Goal: Task Accomplishment & Management: Manage account settings

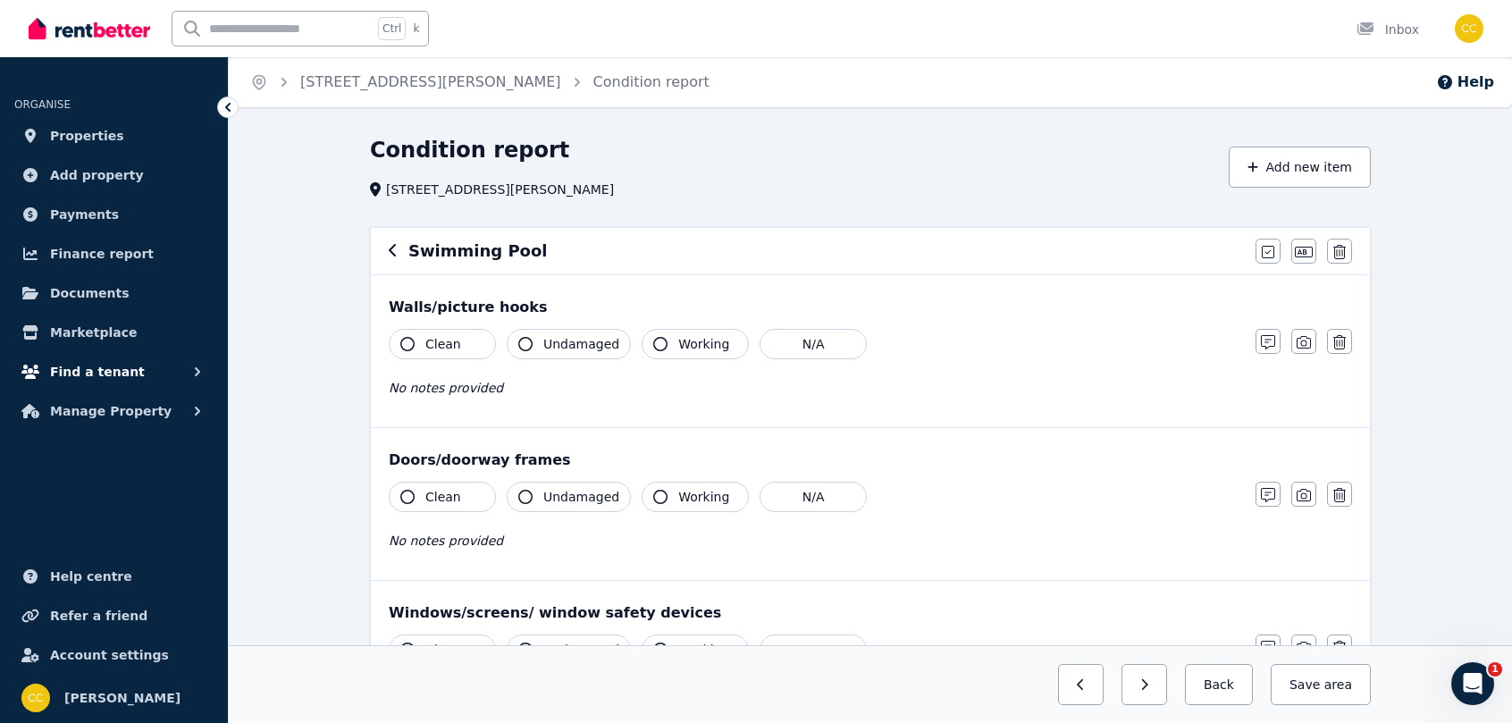
click at [100, 371] on span "Find a tenant" at bounding box center [97, 371] width 95 height 21
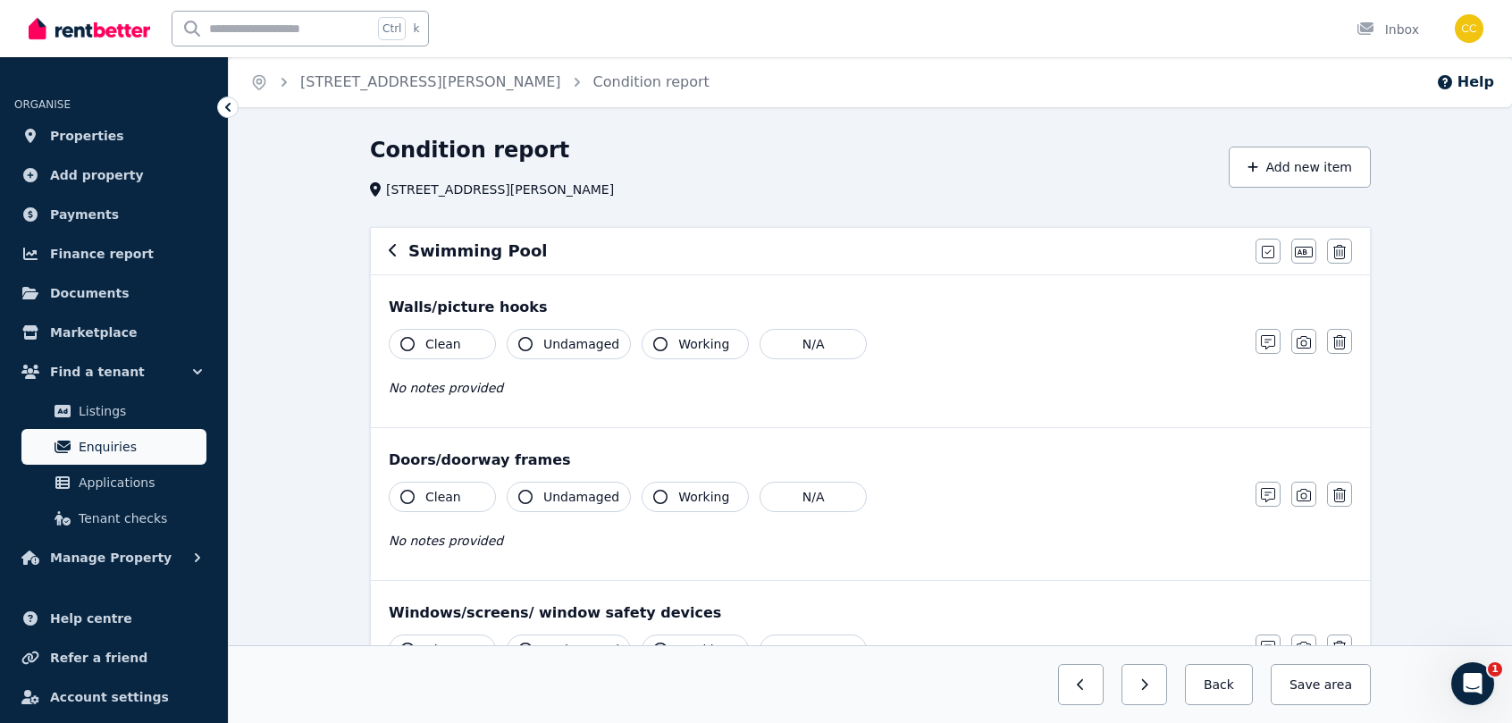
click at [117, 453] on span "Enquiries" at bounding box center [139, 446] width 121 height 21
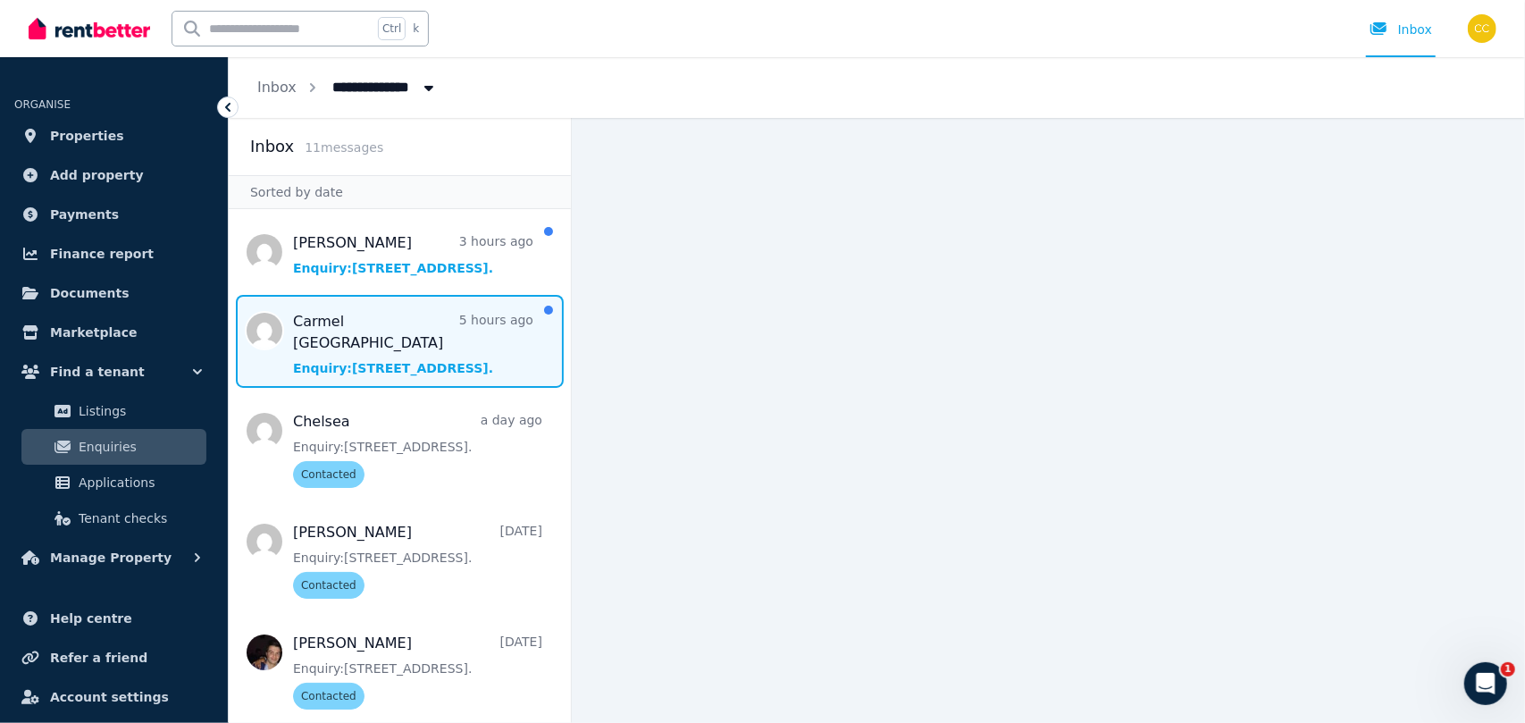
click at [436, 355] on span "Message list" at bounding box center [400, 341] width 342 height 93
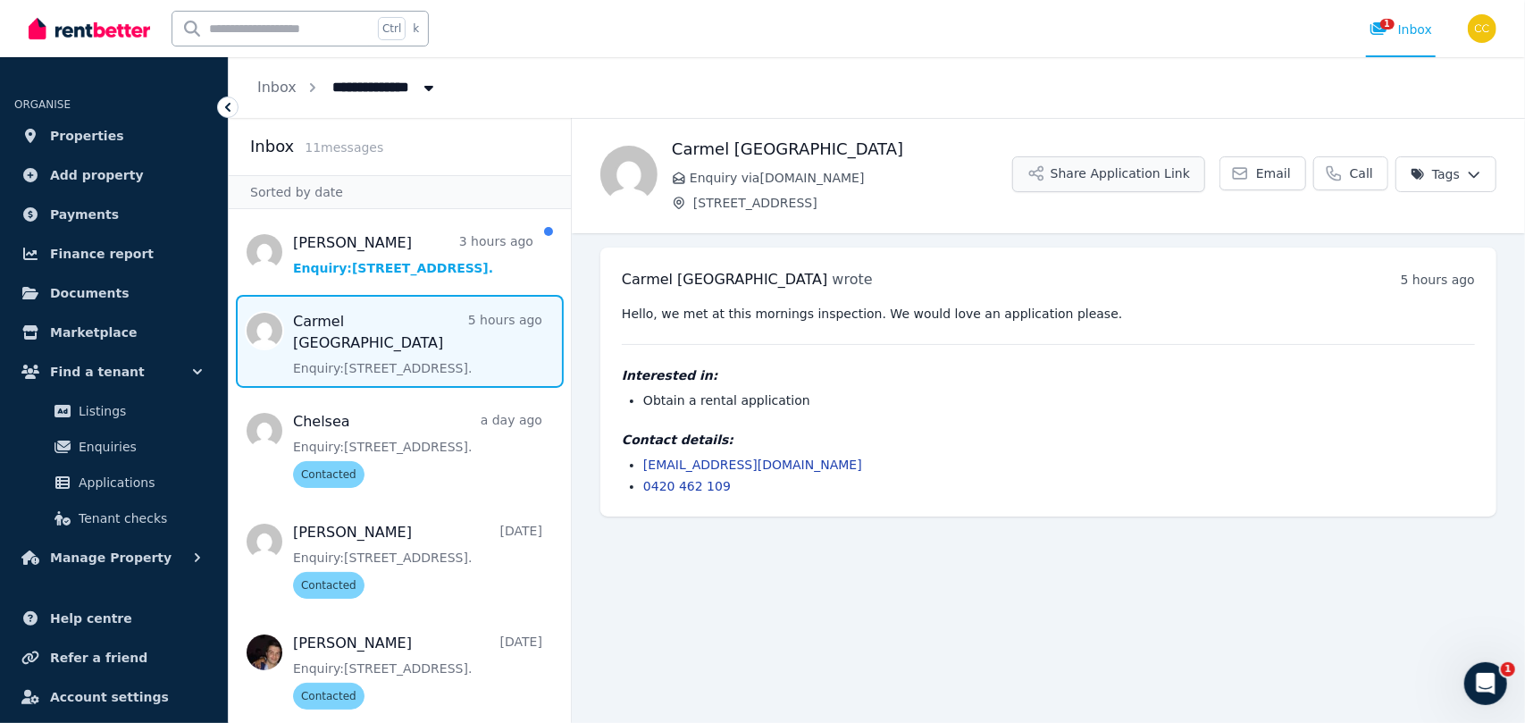
click at [1153, 175] on button "Share Application Link" at bounding box center [1108, 174] width 193 height 36
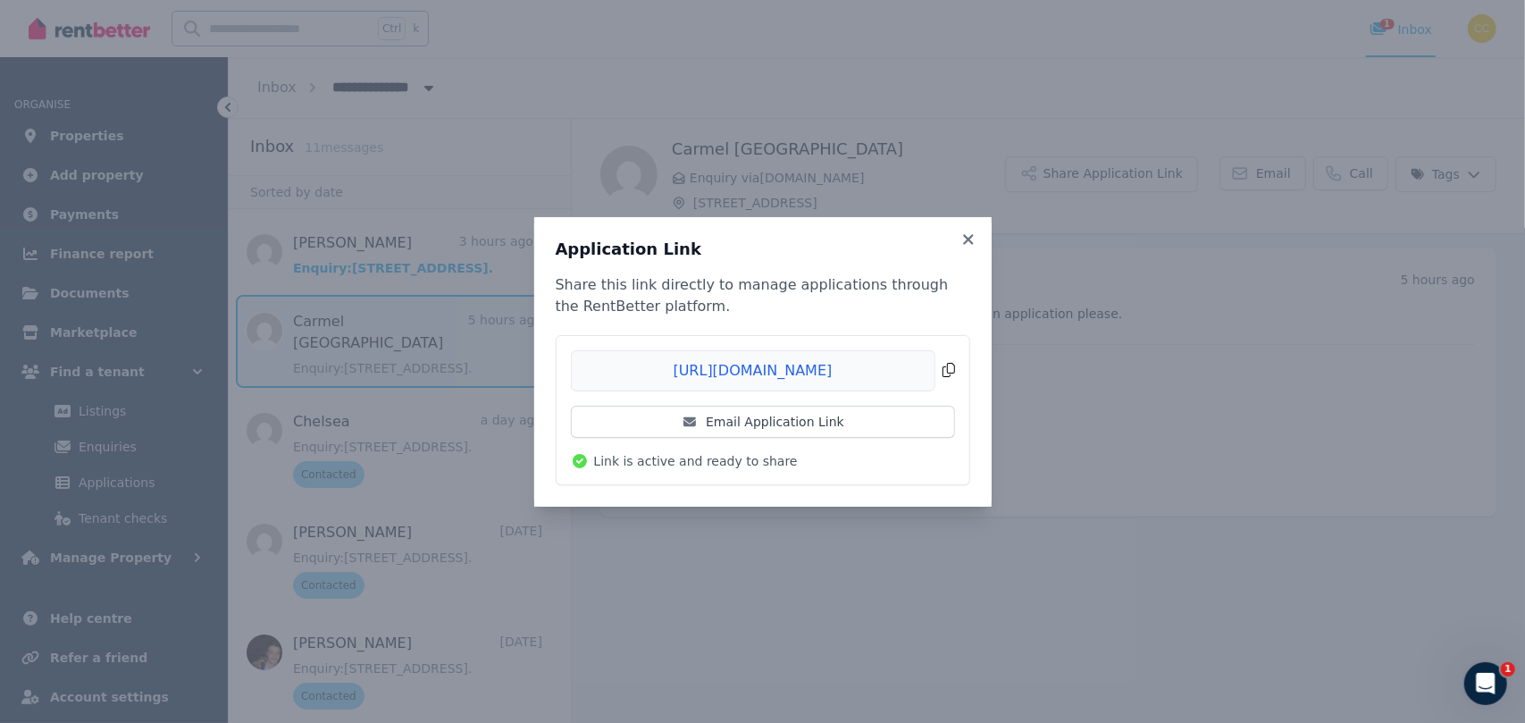
click at [947, 374] on span "Copied!" at bounding box center [763, 370] width 384 height 41
click at [969, 239] on icon at bounding box center [968, 239] width 10 height 10
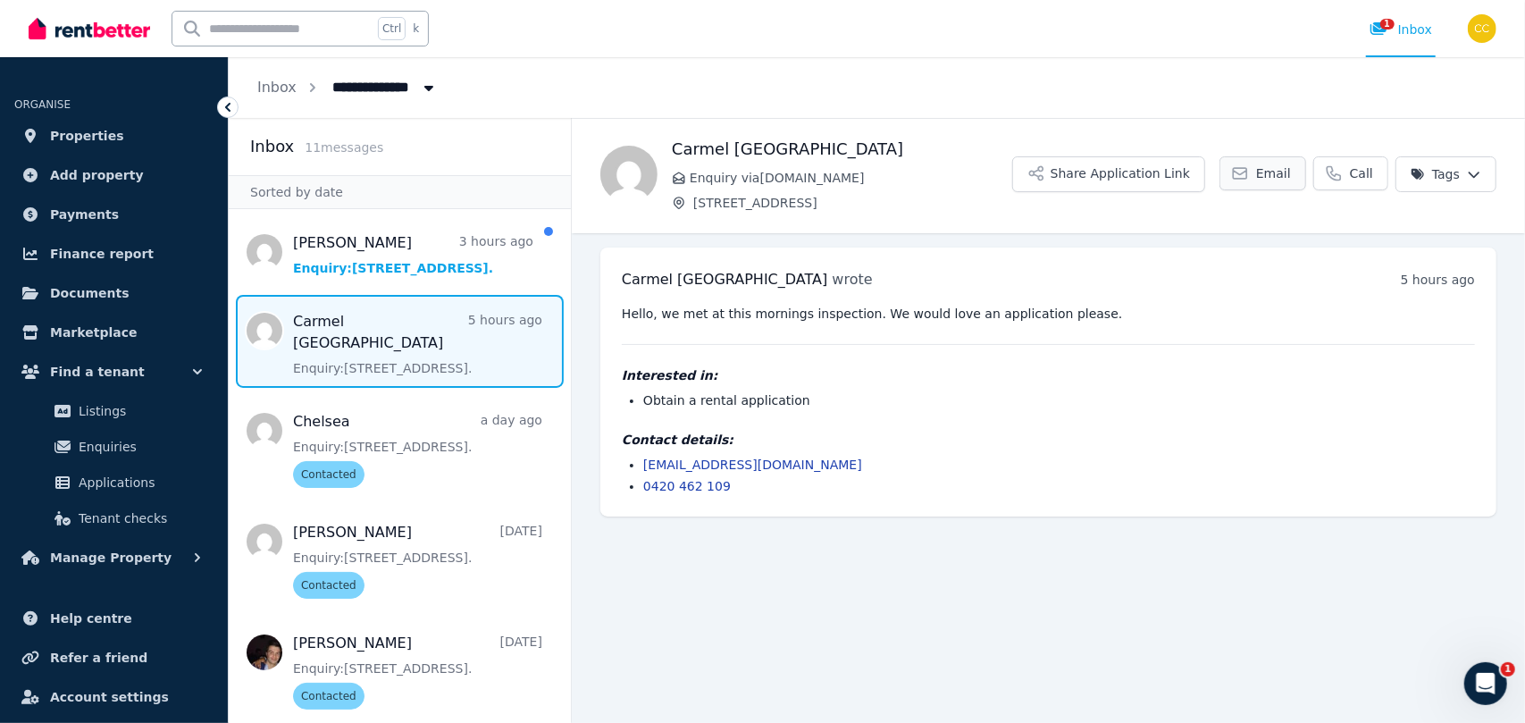
click at [1289, 182] on link "Email" at bounding box center [1263, 173] width 87 height 34
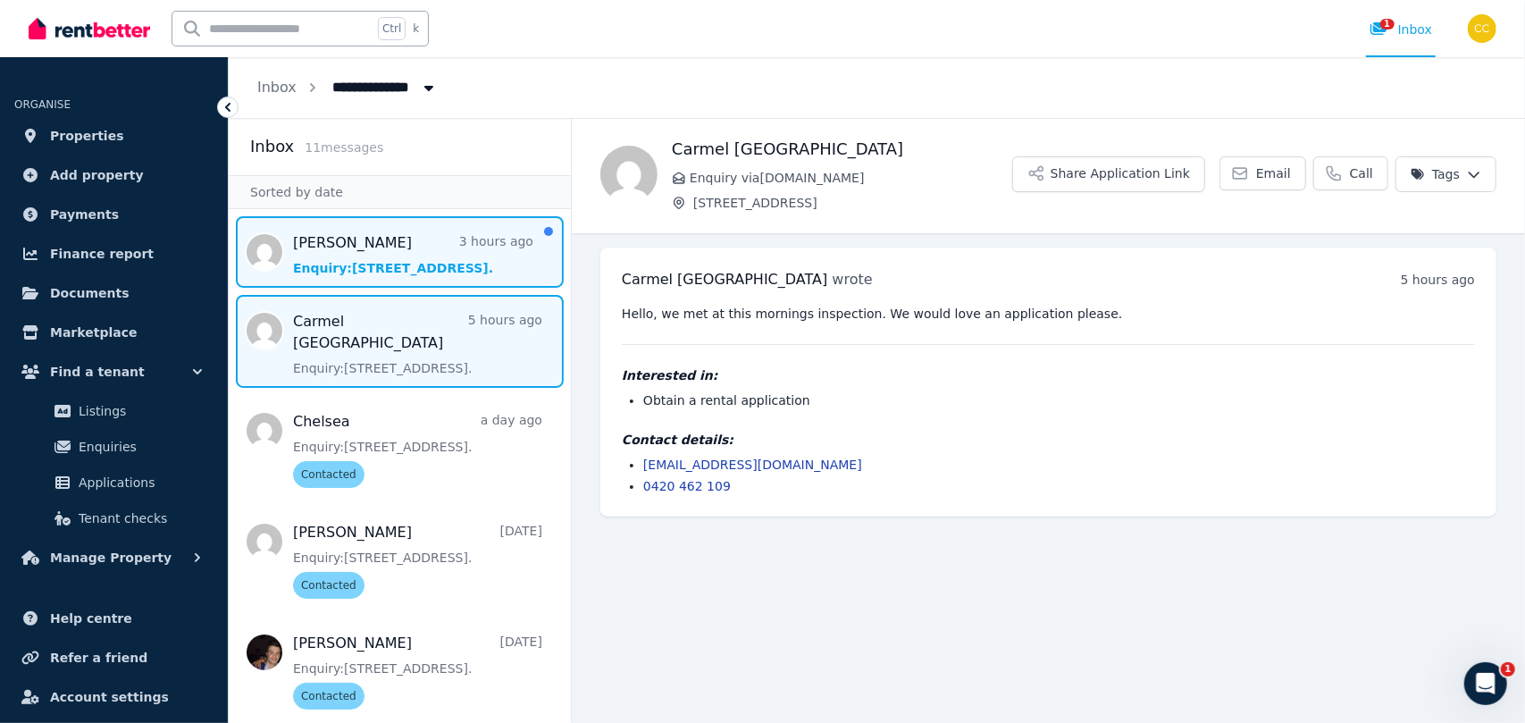
click at [325, 251] on span "Message list" at bounding box center [400, 251] width 342 height 71
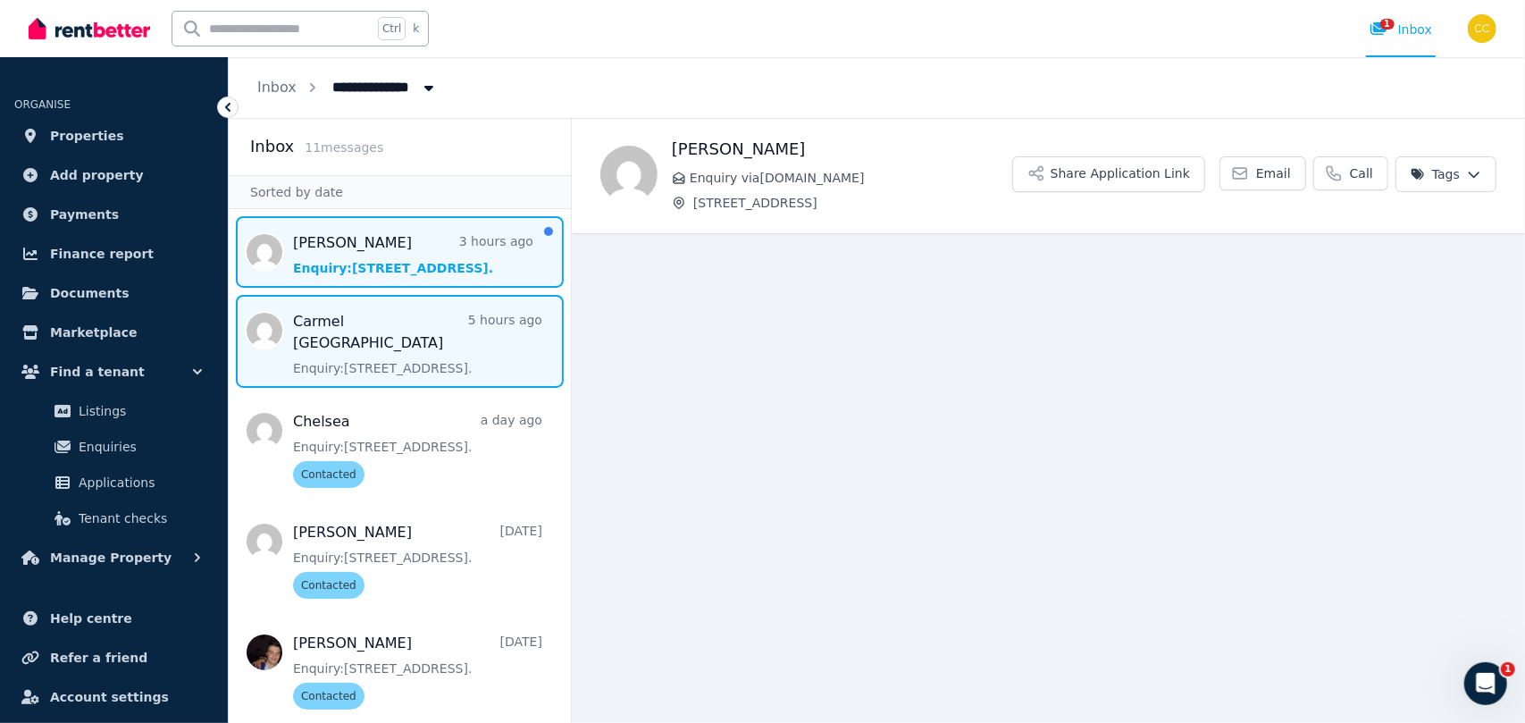
click at [325, 314] on span "Message list" at bounding box center [400, 341] width 342 height 93
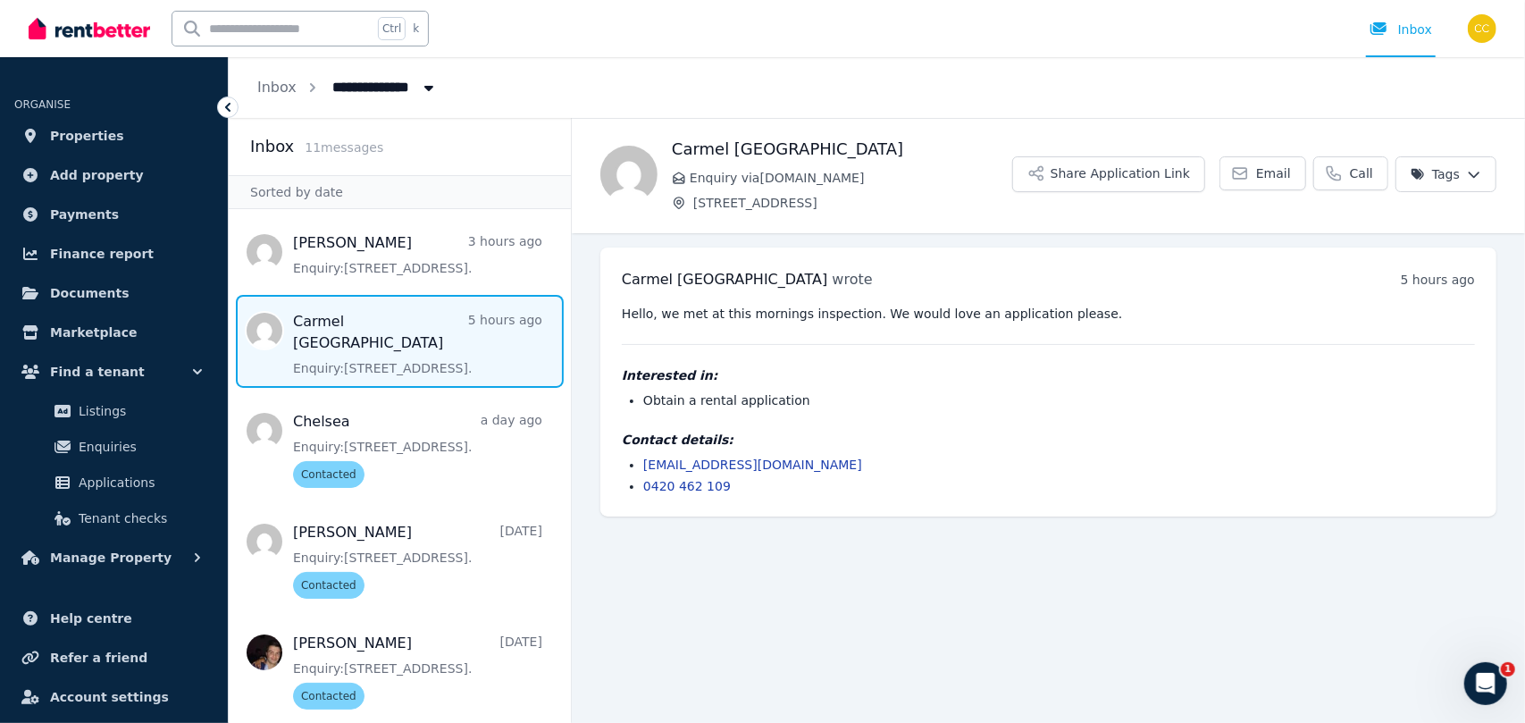
click at [1458, 176] on html "**********" at bounding box center [762, 361] width 1525 height 723
click at [1326, 285] on label "Contacted" at bounding box center [1336, 282] width 64 height 18
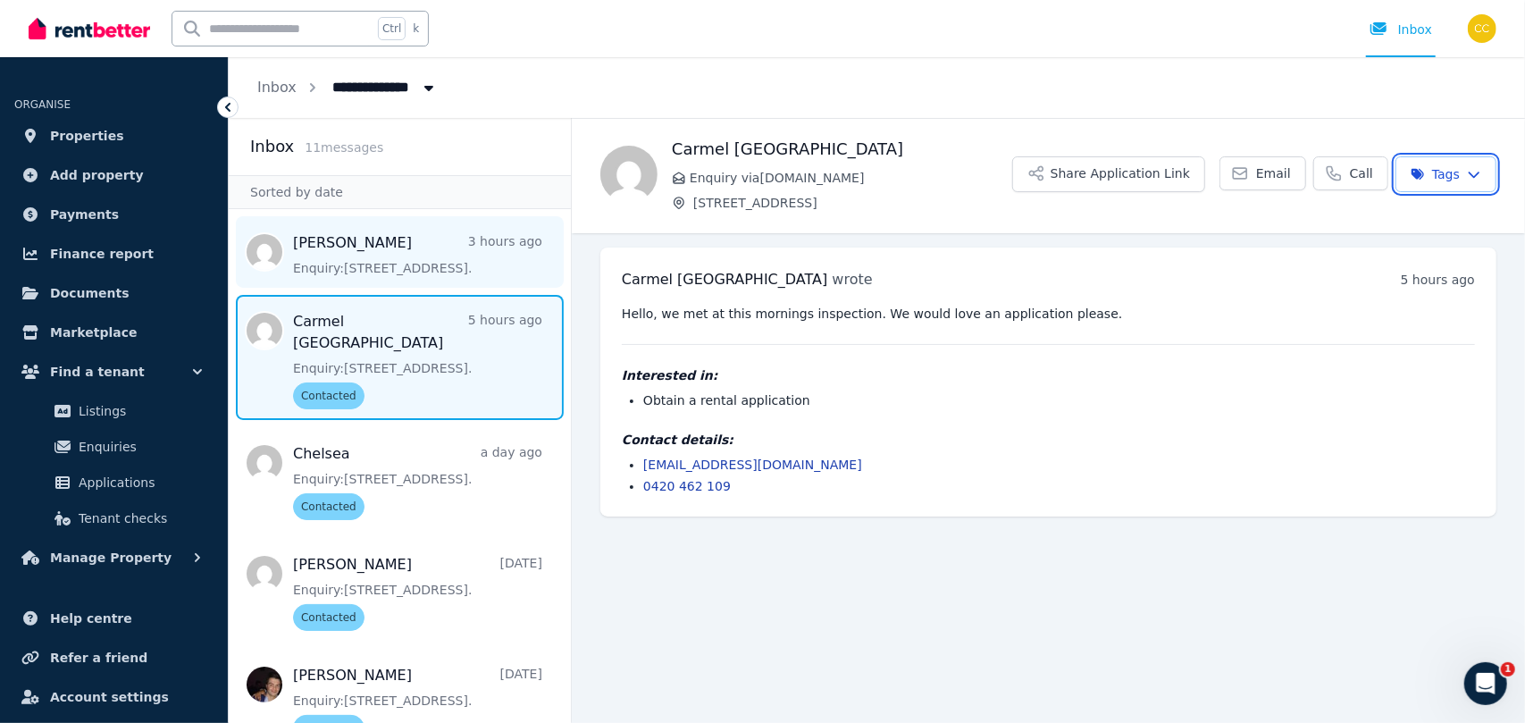
click at [374, 255] on html "**********" at bounding box center [762, 361] width 1525 height 723
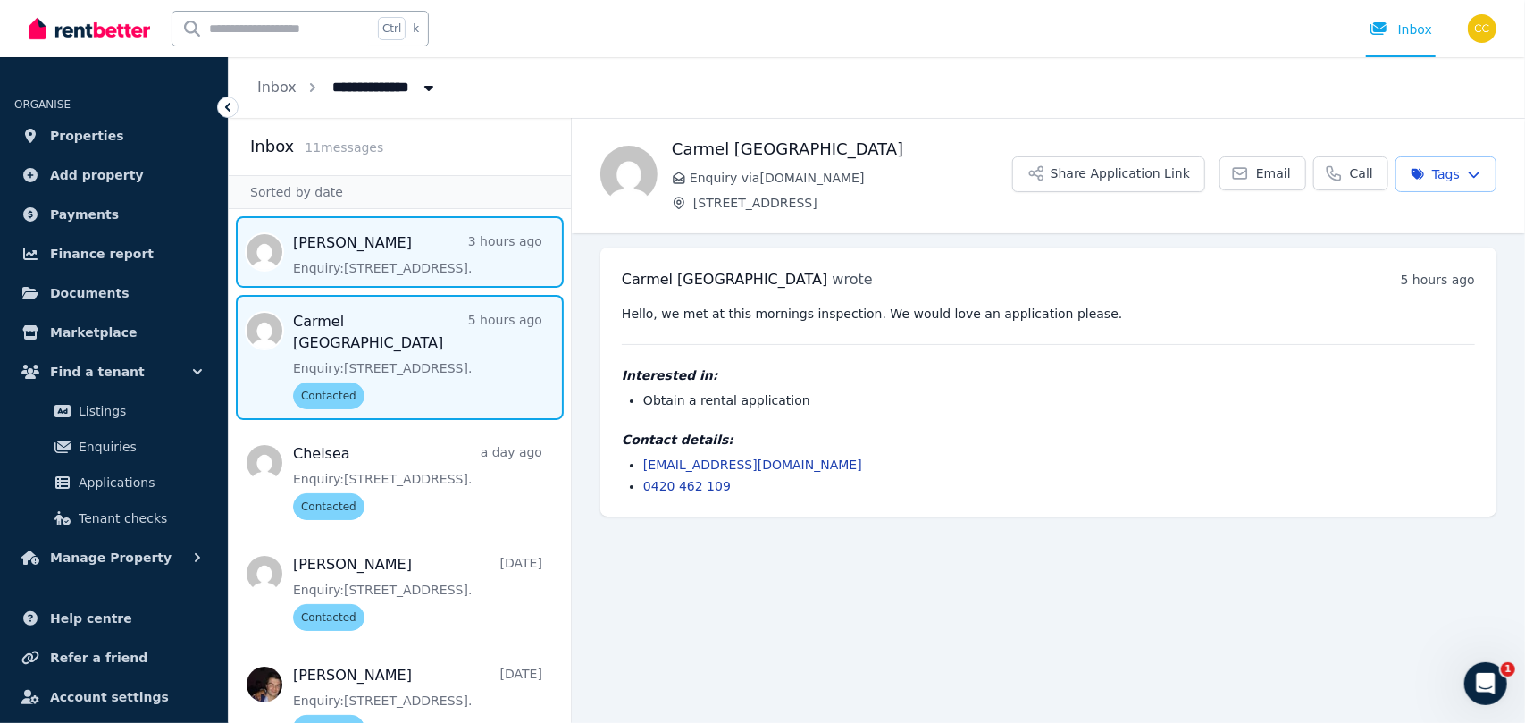
click at [374, 255] on span "Message list" at bounding box center [400, 251] width 342 height 71
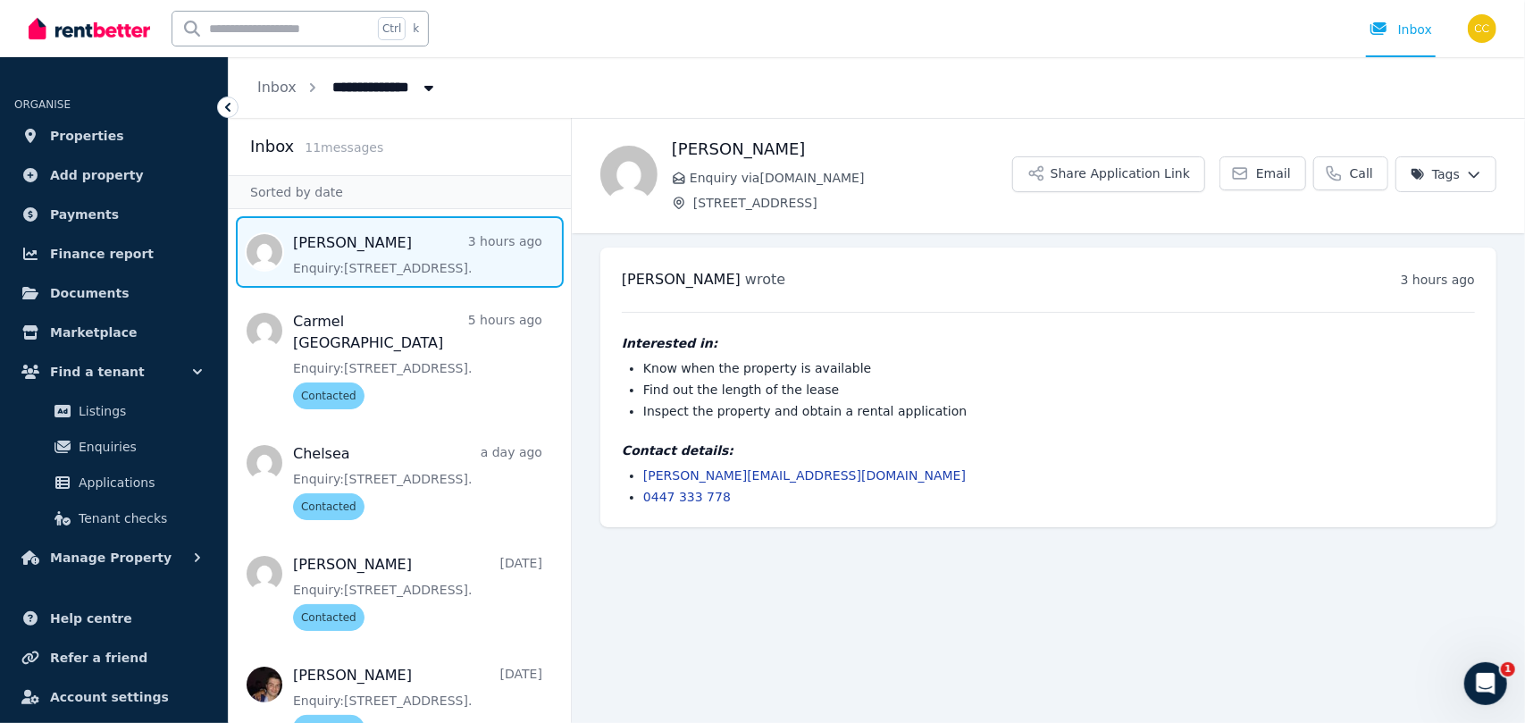
click at [374, 255] on span "Message list" at bounding box center [400, 251] width 342 height 71
click at [1264, 174] on link "Email" at bounding box center [1263, 173] width 87 height 34
click at [1465, 181] on html "**********" at bounding box center [762, 361] width 1525 height 723
click at [1327, 287] on label "Contacted" at bounding box center [1336, 282] width 64 height 18
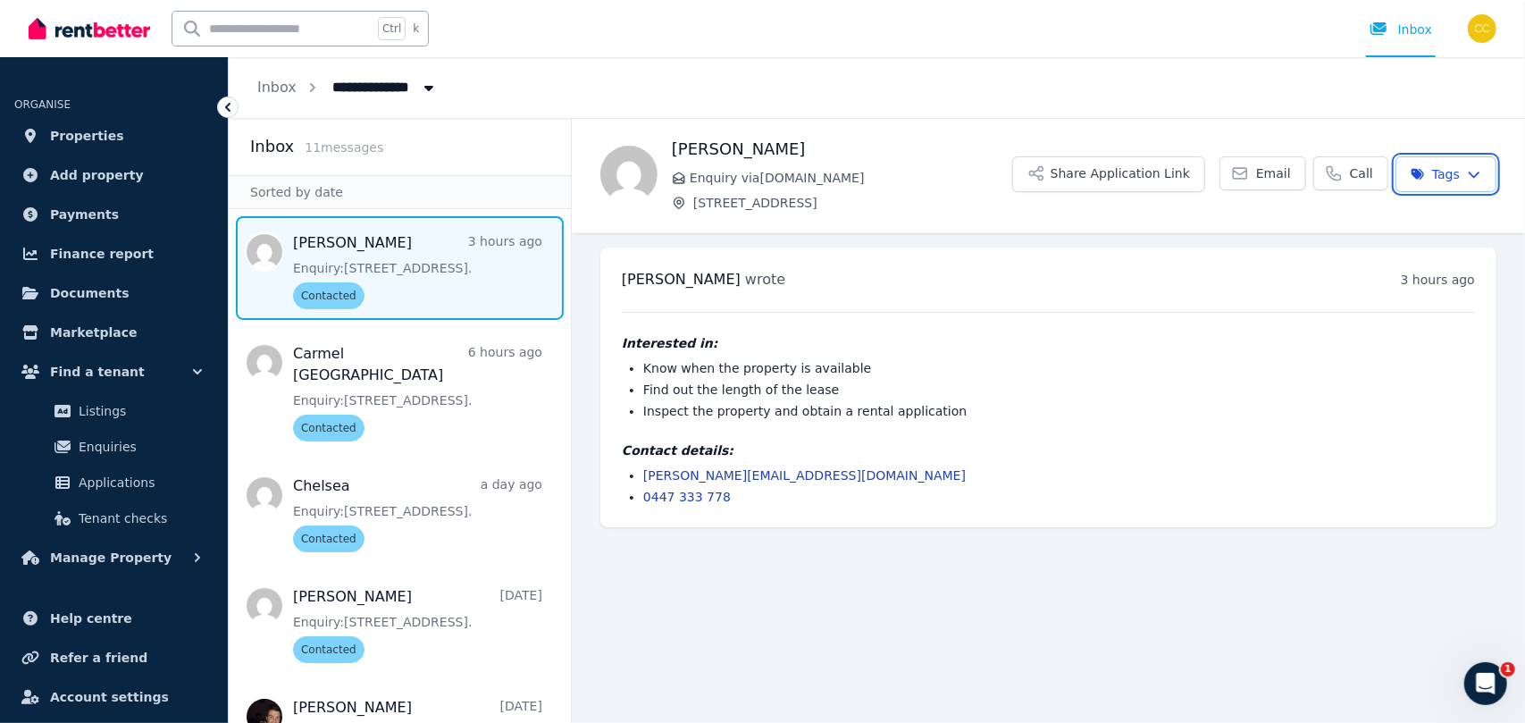
click at [924, 76] on html "**********" at bounding box center [762, 361] width 1525 height 723
click at [924, 76] on div "**********" at bounding box center [877, 87] width 1296 height 61
click at [1086, 179] on button "Share Application Link" at bounding box center [1108, 174] width 193 height 36
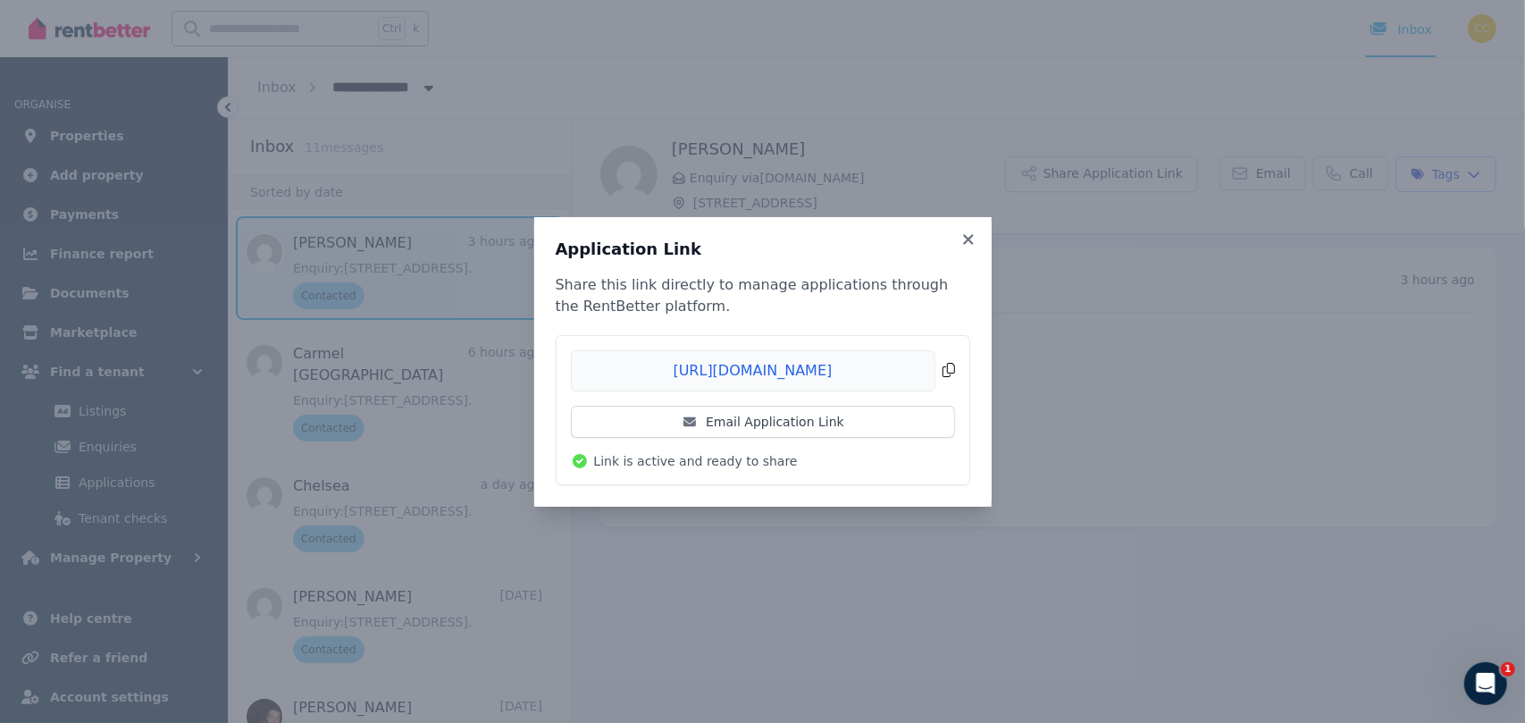
click at [947, 378] on span "Copied!" at bounding box center [763, 370] width 384 height 41
click at [977, 239] on div "Application Link Share this link directly to manage applications through the Re…" at bounding box center [762, 361] width 457 height 289
click at [970, 240] on icon at bounding box center [969, 239] width 18 height 16
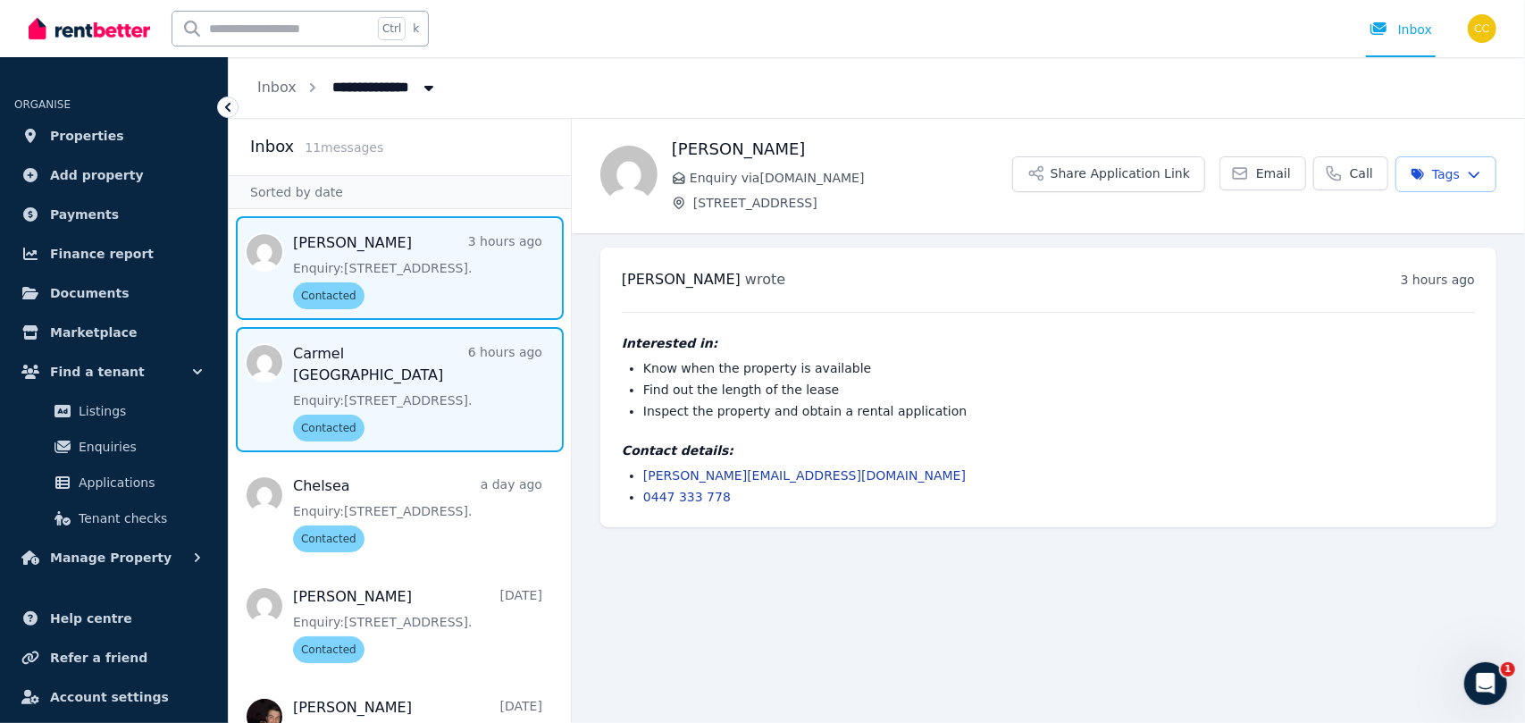
click at [379, 421] on span "Message list" at bounding box center [400, 389] width 342 height 125
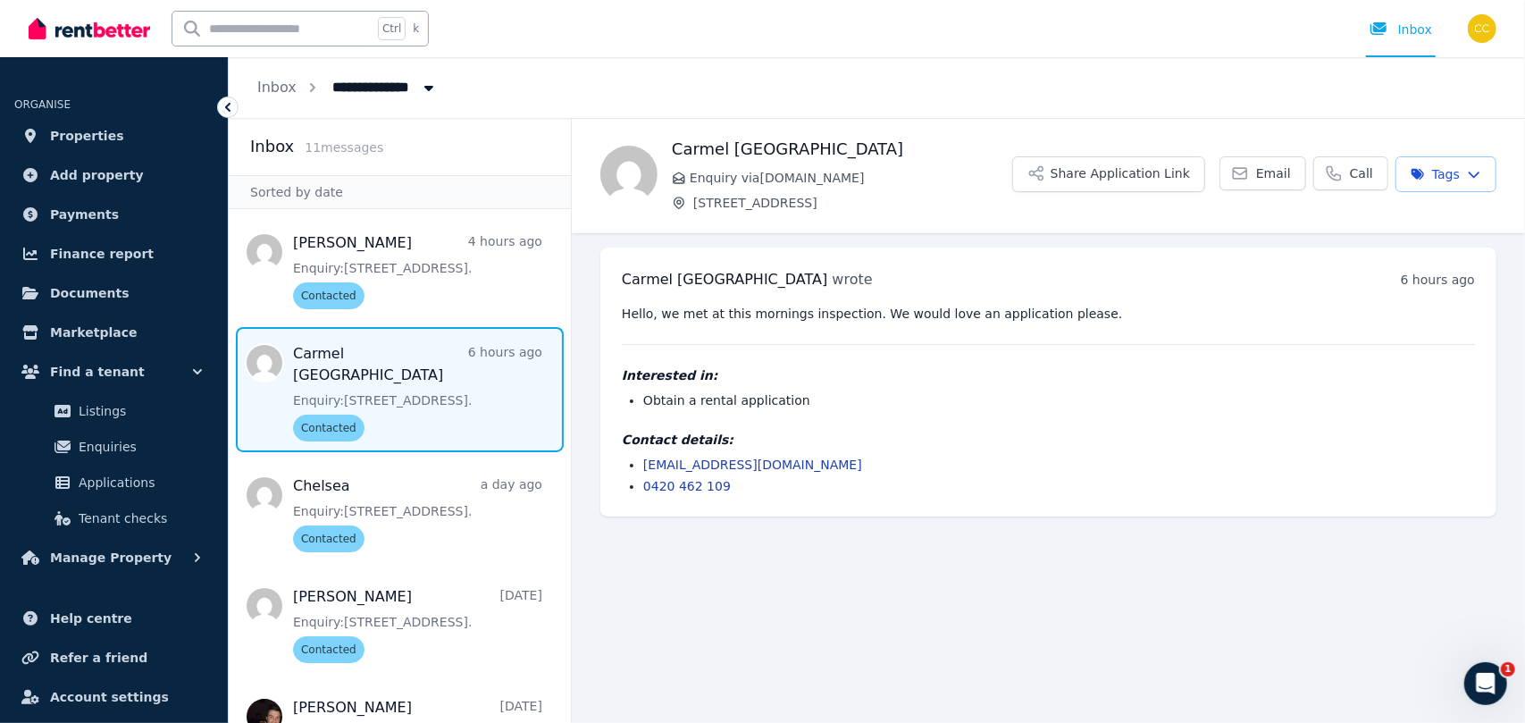
click at [476, 366] on span "Message list" at bounding box center [400, 389] width 342 height 125
click at [804, 574] on main "Back Carmel [GEOGRAPHIC_DATA] Enquiry via [DOMAIN_NAME] [STREET_ADDRESS] Share …" at bounding box center [1048, 420] width 953 height 605
